Goal: Share content

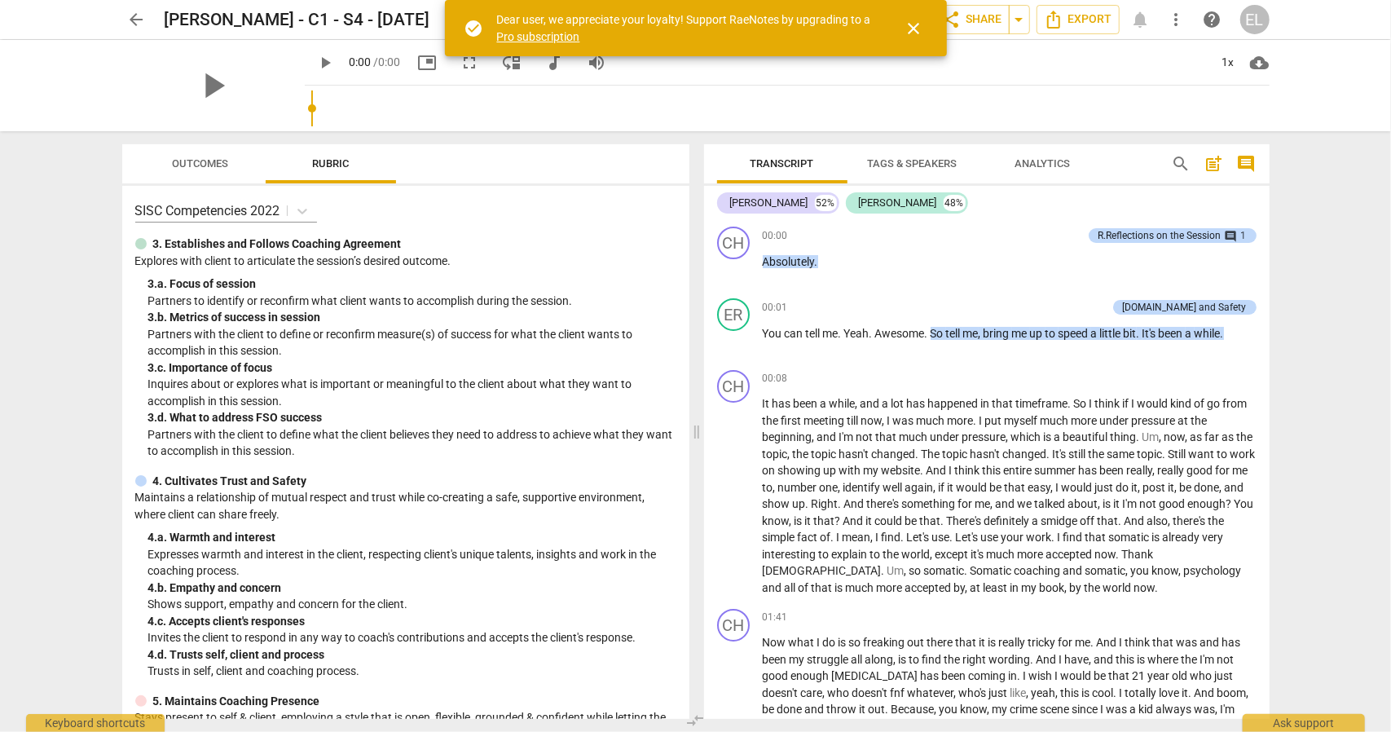
click at [915, 33] on span "close" at bounding box center [915, 29] width 20 height 20
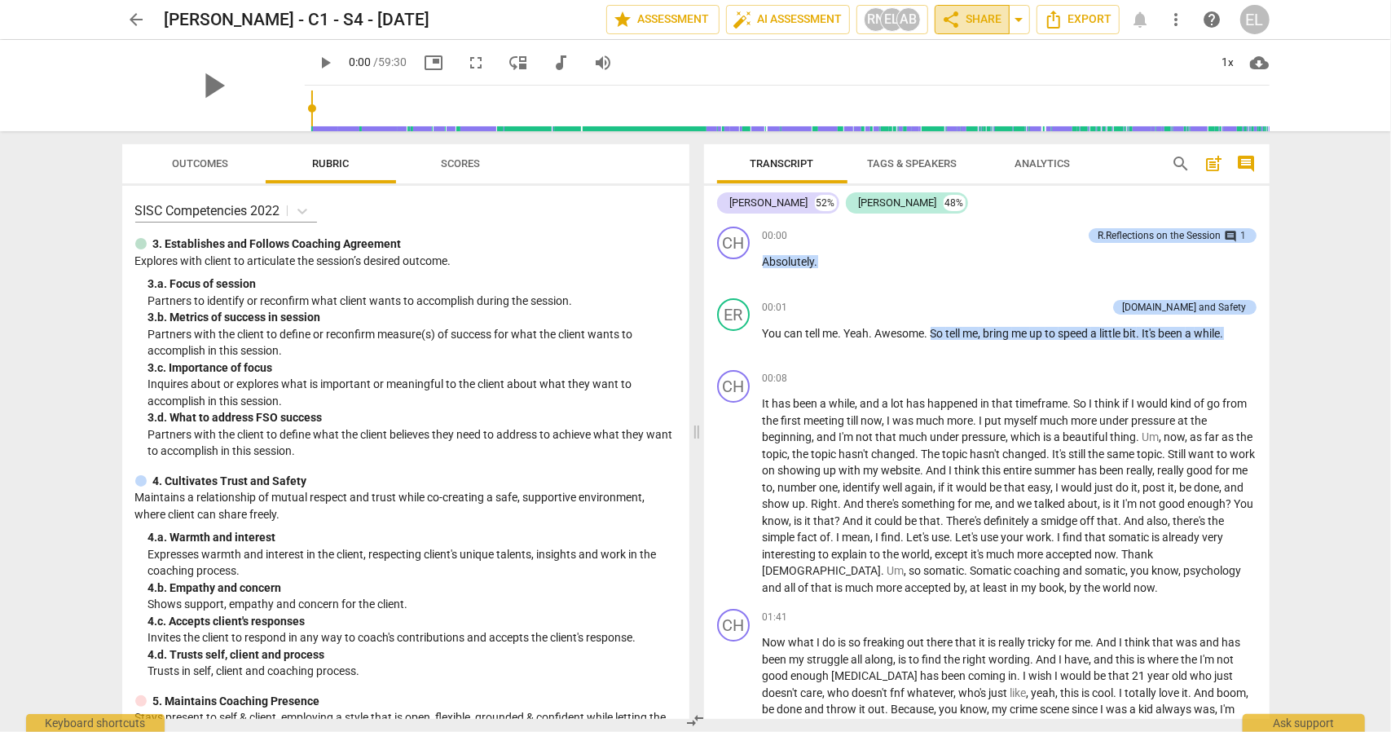
click at [988, 21] on span "share Share" at bounding box center [972, 20] width 60 height 20
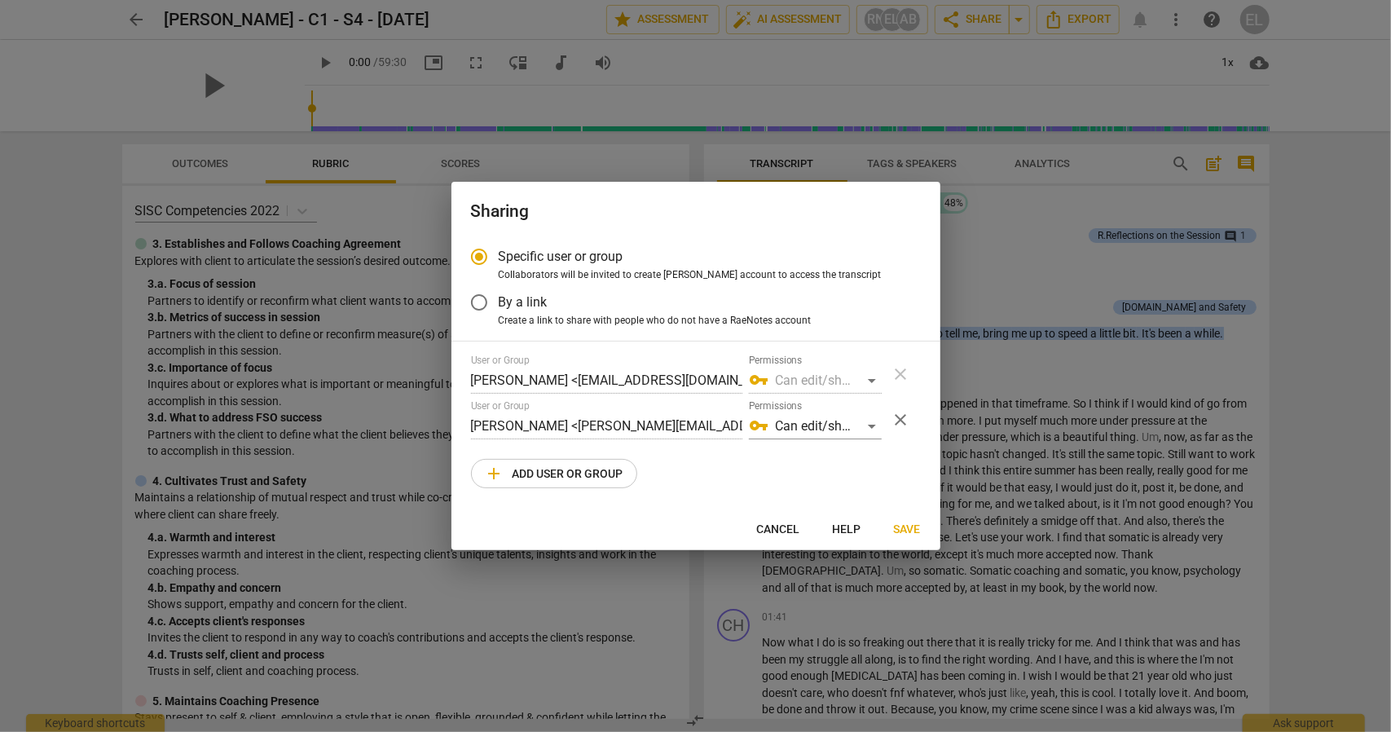
click at [1022, 17] on div at bounding box center [695, 366] width 1391 height 732
radio input "false"
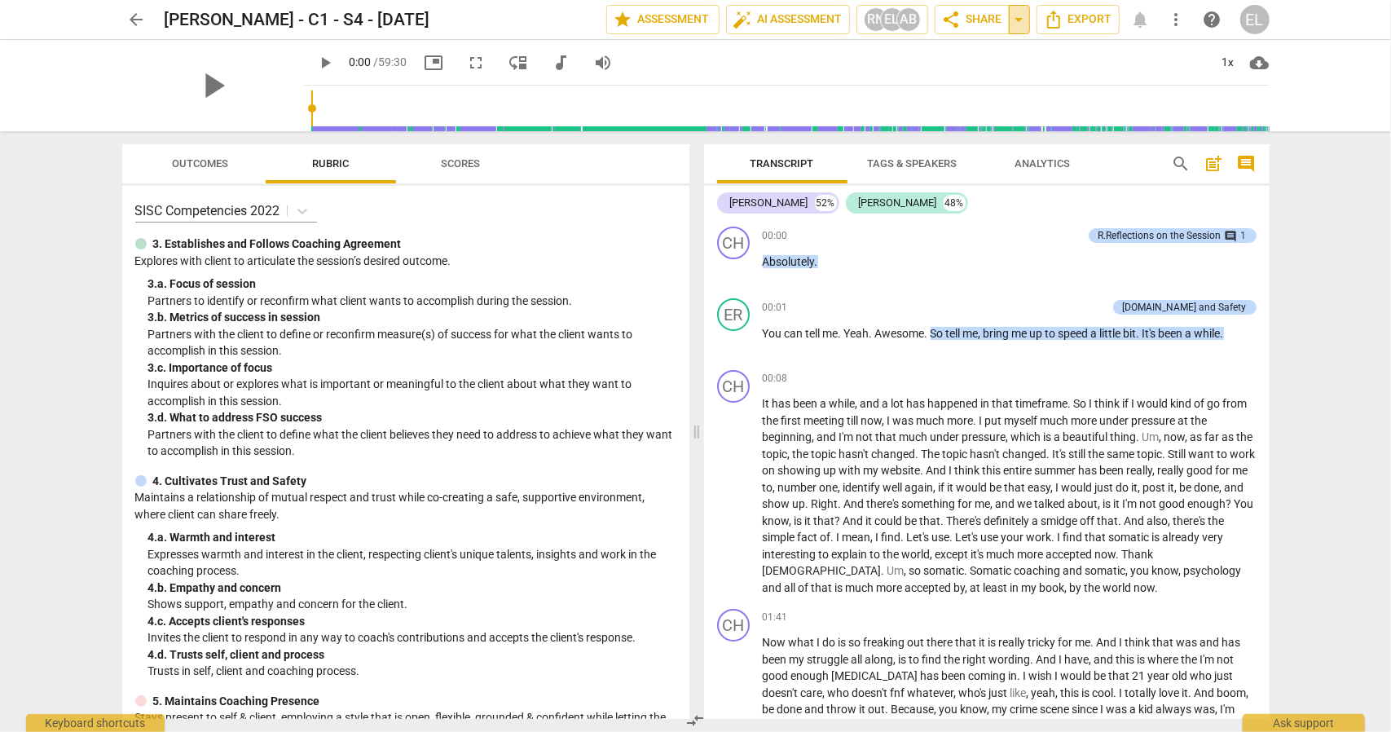
click at [1024, 25] on span "arrow_drop_down" at bounding box center [1020, 20] width 20 height 20
click at [978, 12] on span "share Share" at bounding box center [972, 20] width 60 height 20
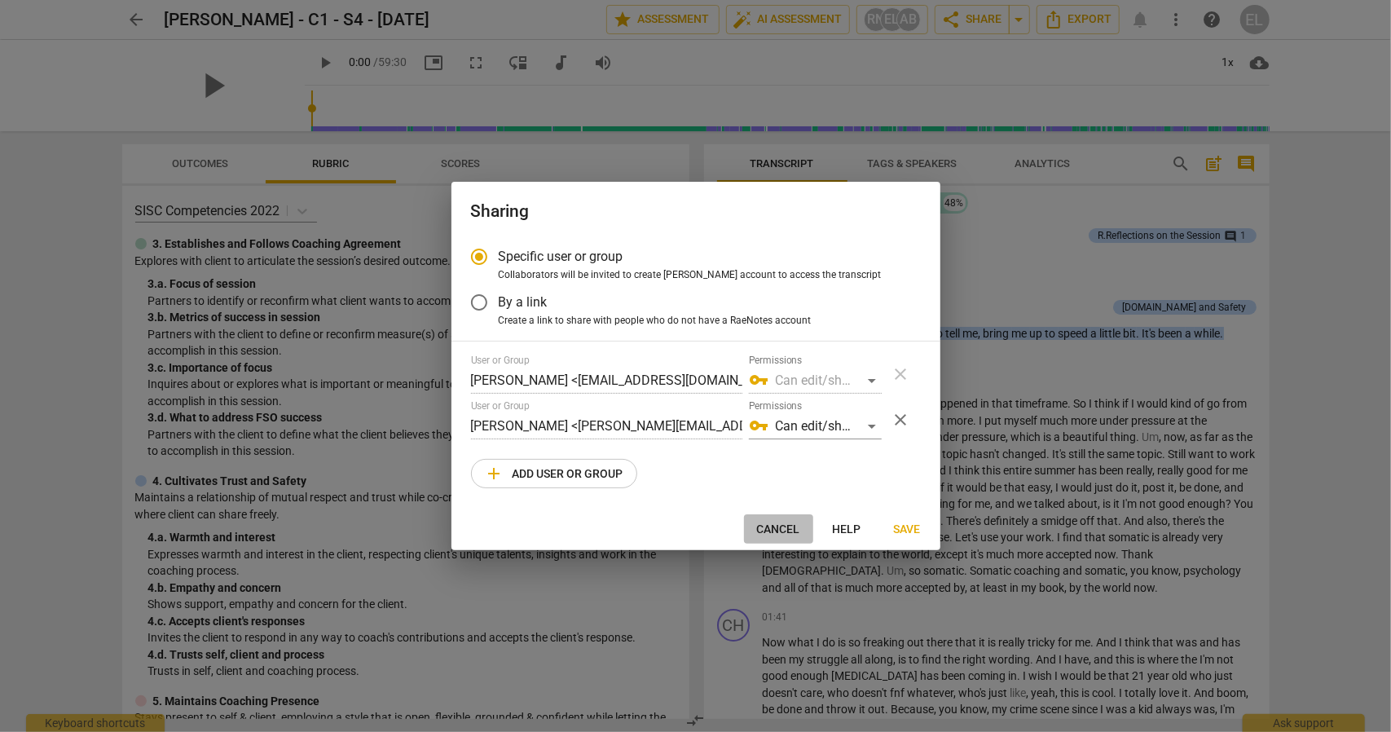
click at [787, 531] on span "Cancel" at bounding box center [778, 530] width 43 height 16
radio input "false"
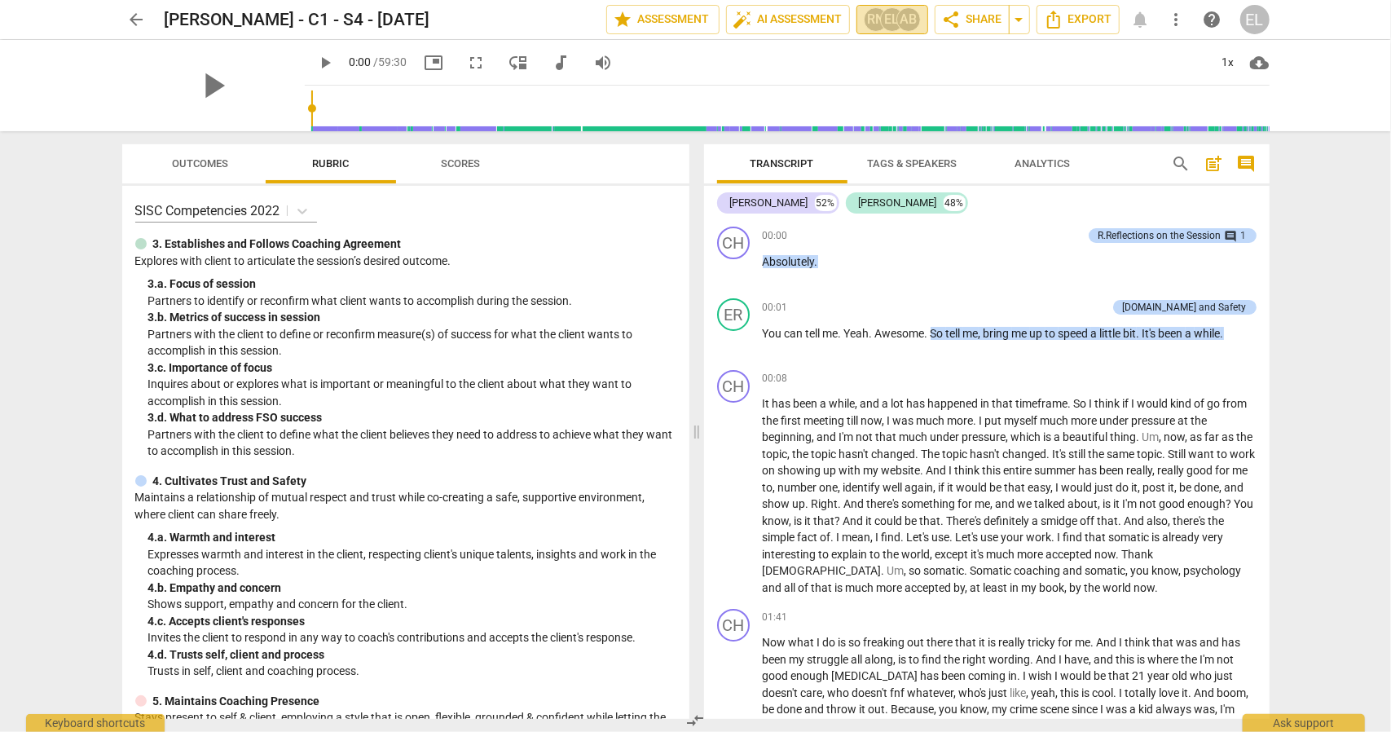
click at [914, 15] on div "AB" at bounding box center [909, 19] width 24 height 24
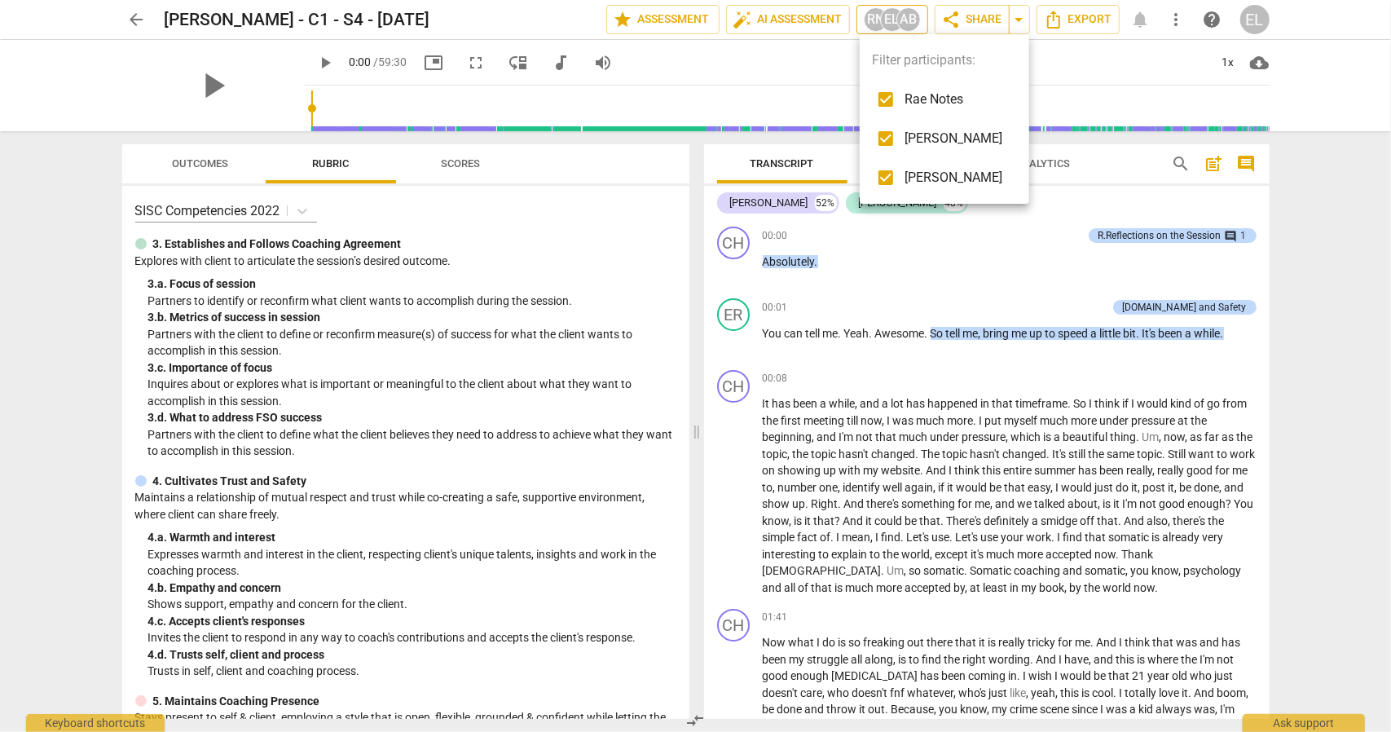
click at [914, 15] on div at bounding box center [695, 366] width 1391 height 732
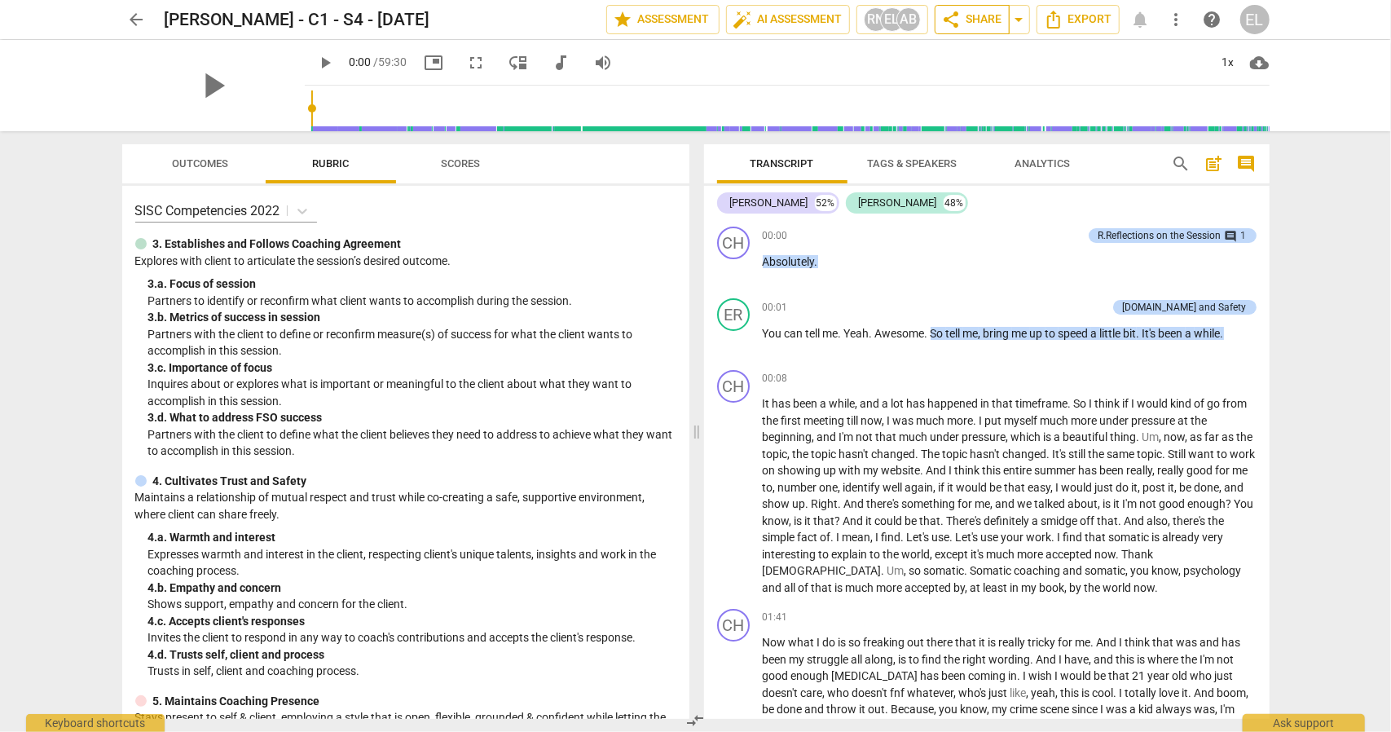
click at [1001, 20] on span "share Share" at bounding box center [972, 20] width 60 height 20
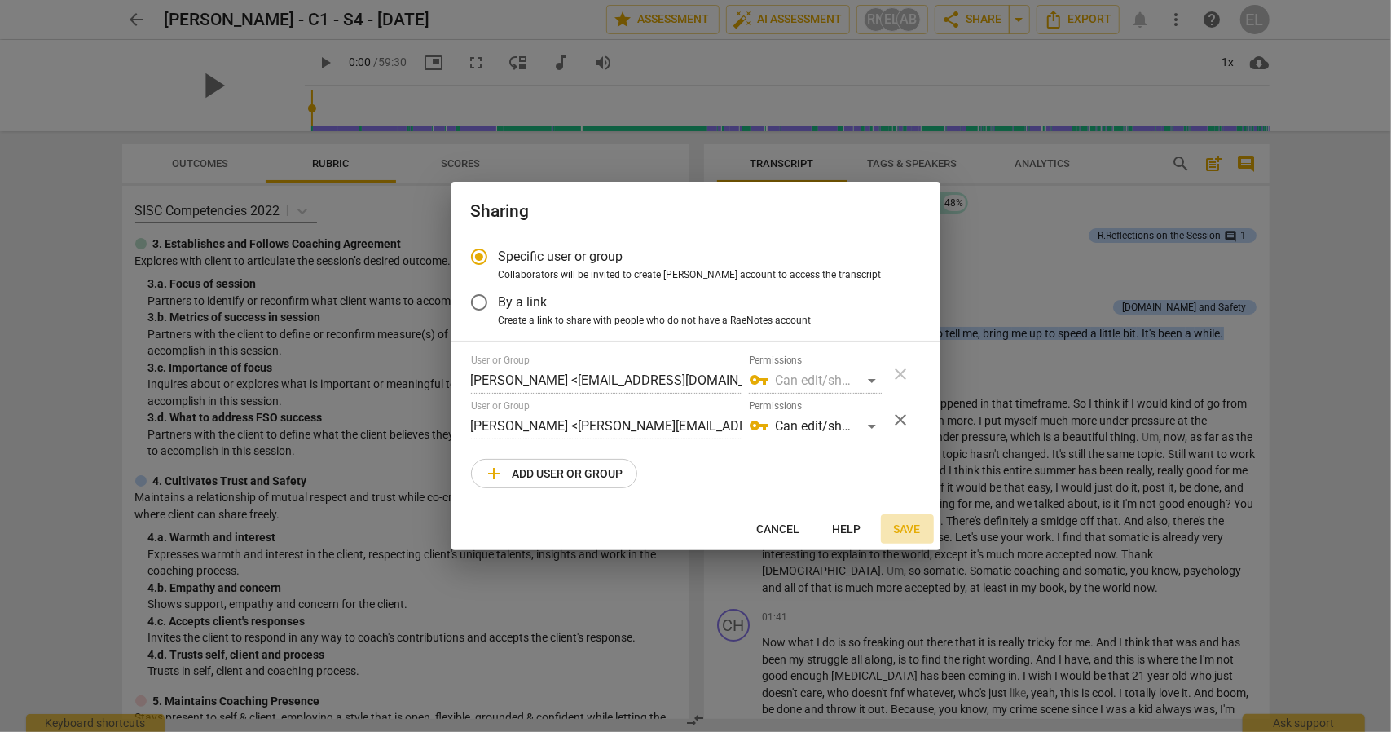
click at [911, 527] on span "Save" at bounding box center [907, 530] width 27 height 16
radio input "false"
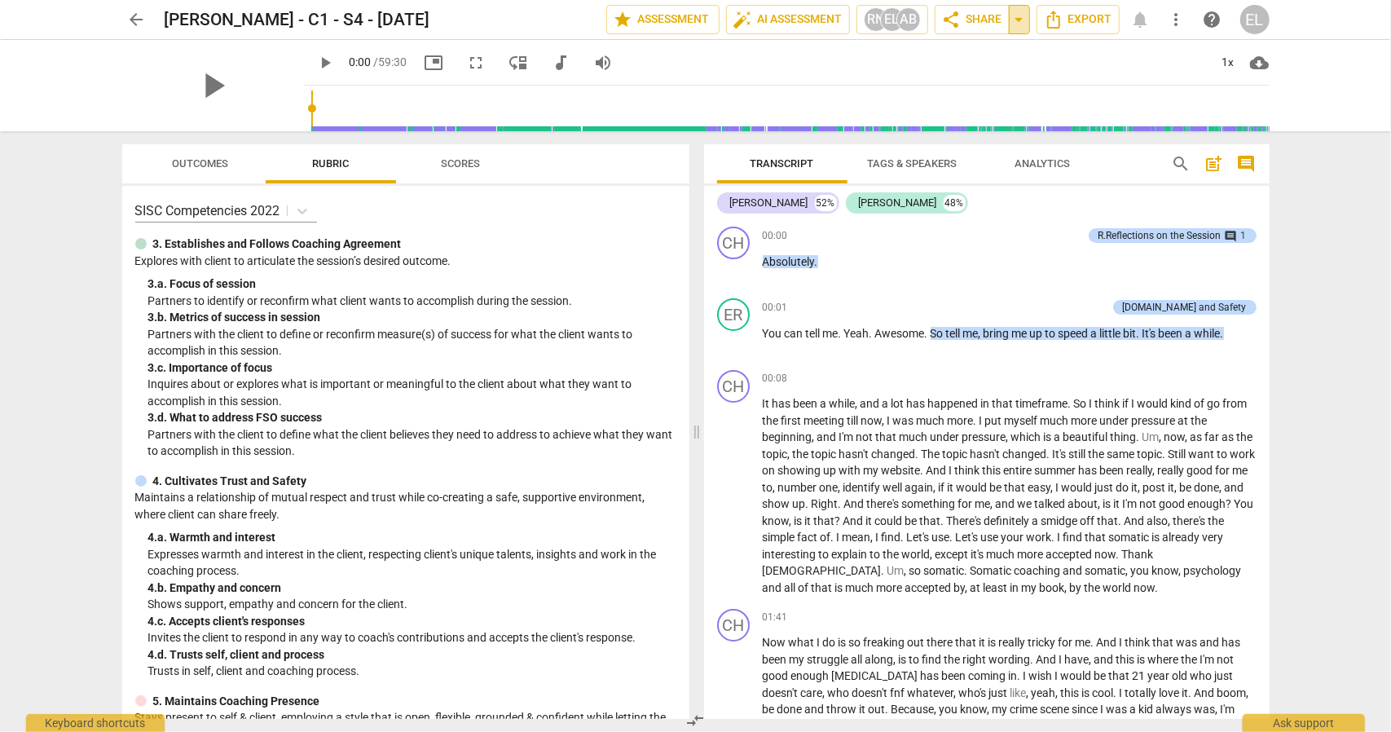
click at [1029, 29] on span "arrow_drop_down" at bounding box center [1020, 20] width 20 height 20
click at [985, 16] on span "share Share" at bounding box center [972, 20] width 60 height 20
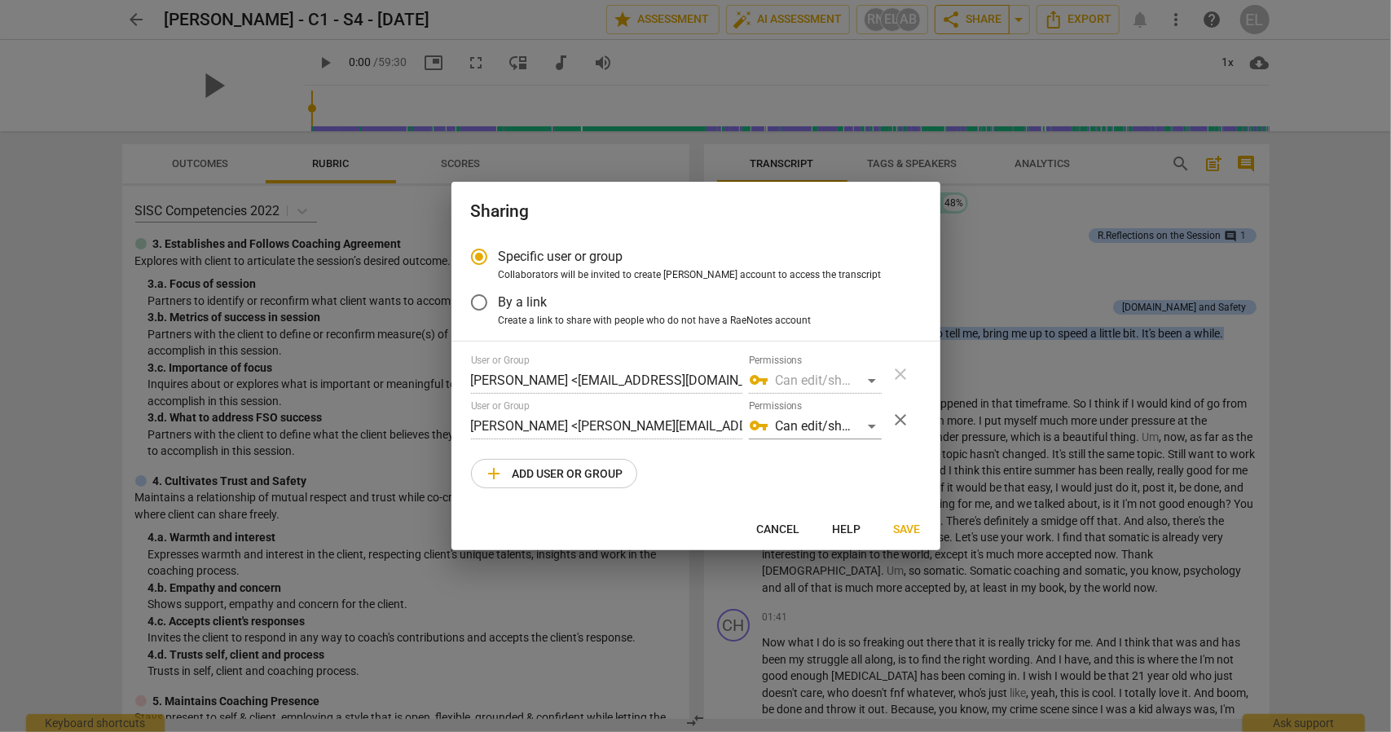
radio input "false"
